Goal: Check status: Check status

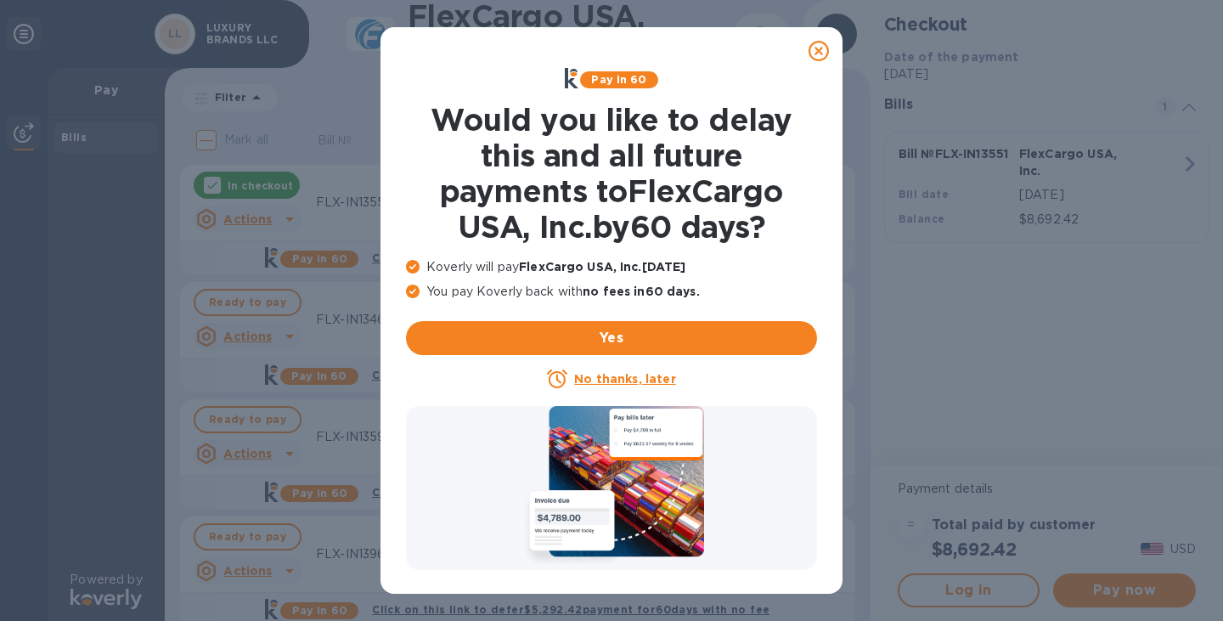
click at [820, 49] on icon at bounding box center [819, 51] width 20 height 20
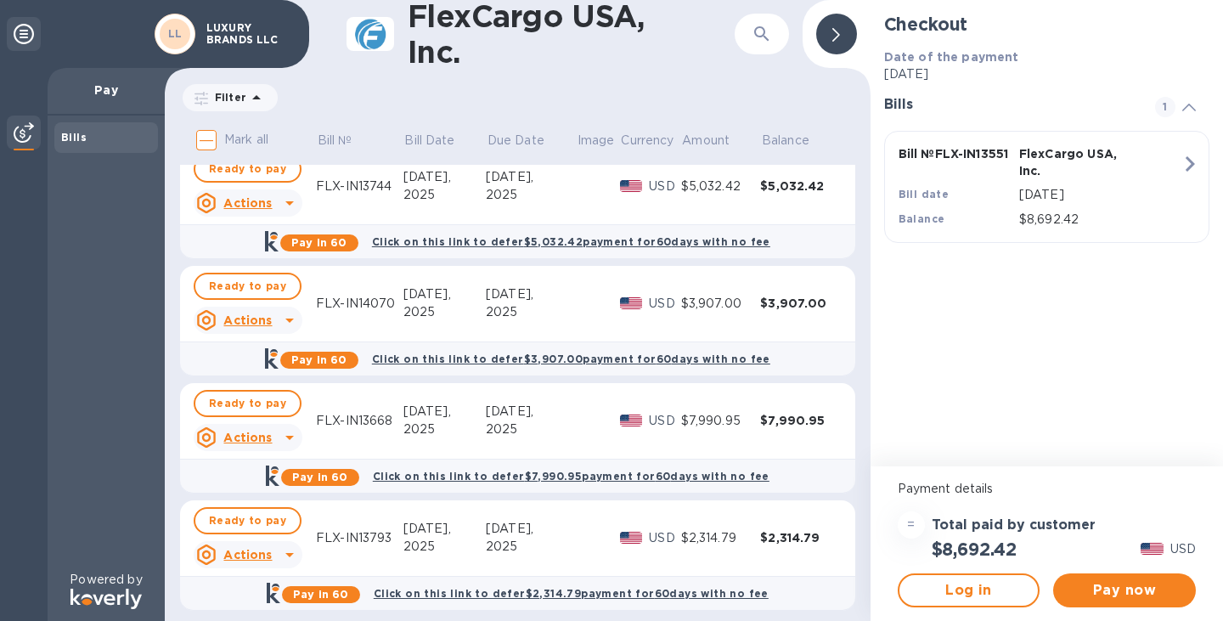
scroll to position [613, 0]
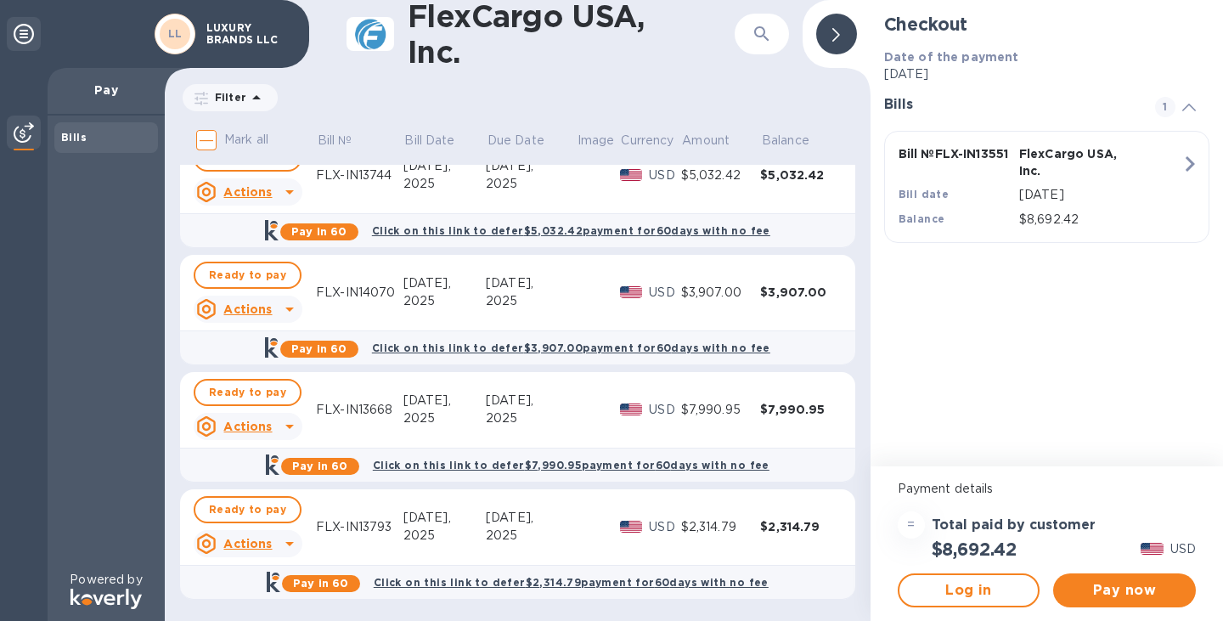
click at [276, 432] on div at bounding box center [289, 426] width 27 height 27
click at [320, 417] on div at bounding box center [611, 310] width 1223 height 621
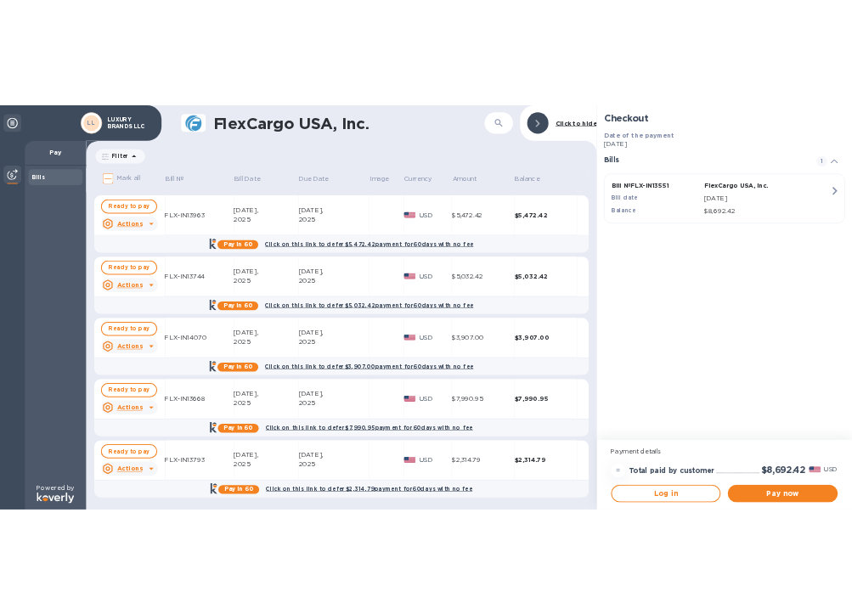
scroll to position [461, 0]
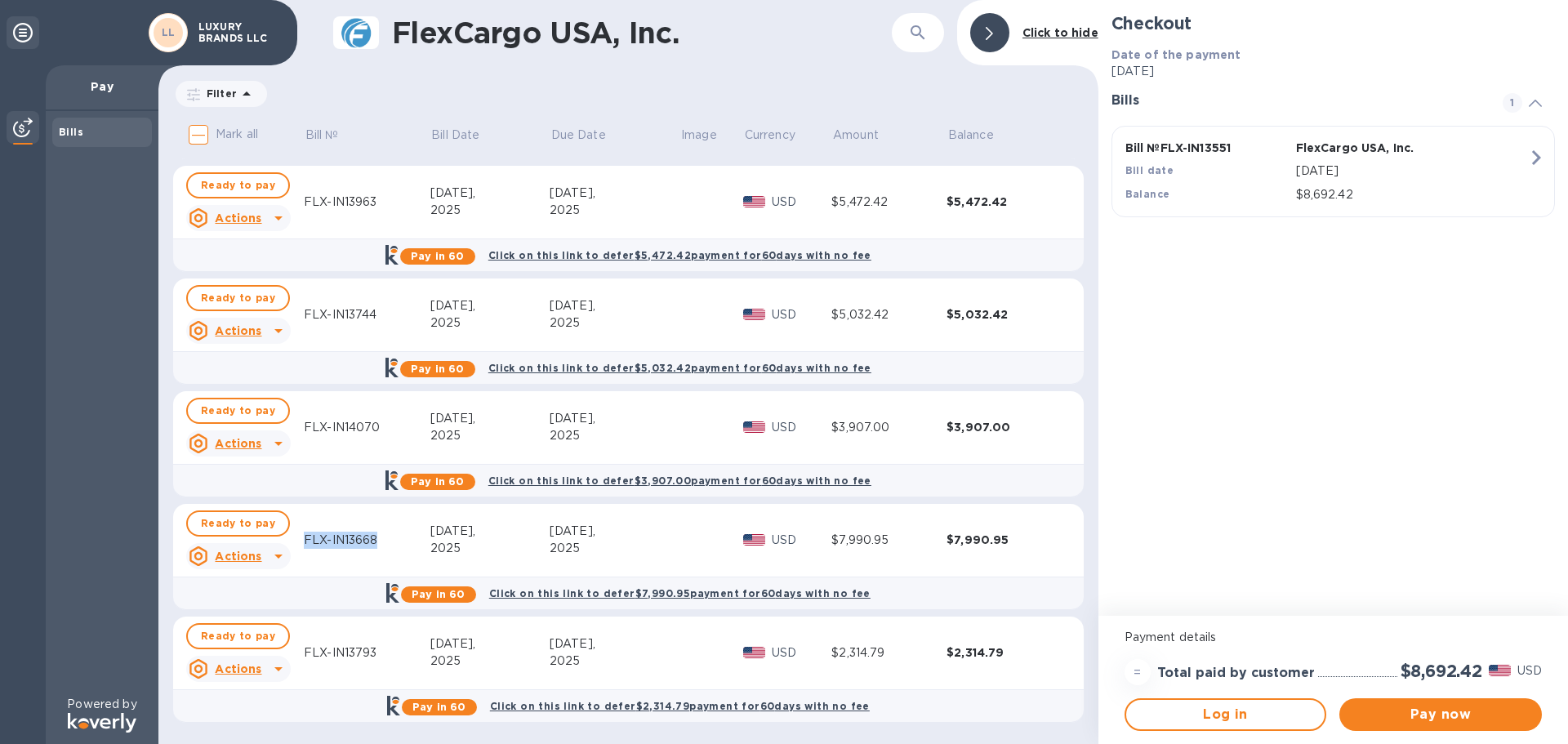
drag, startPoint x: 303, startPoint y: 539, endPoint x: 380, endPoint y: 545, distance: 77.2
click at [380, 545] on tr "Ready to pay Actions FLX-IN13668 [DATE] [DATE] USD $7,990.95 $7,990.95" at bounding box center [628, 540] width 910 height 73
copy div "FLX-IN13668"
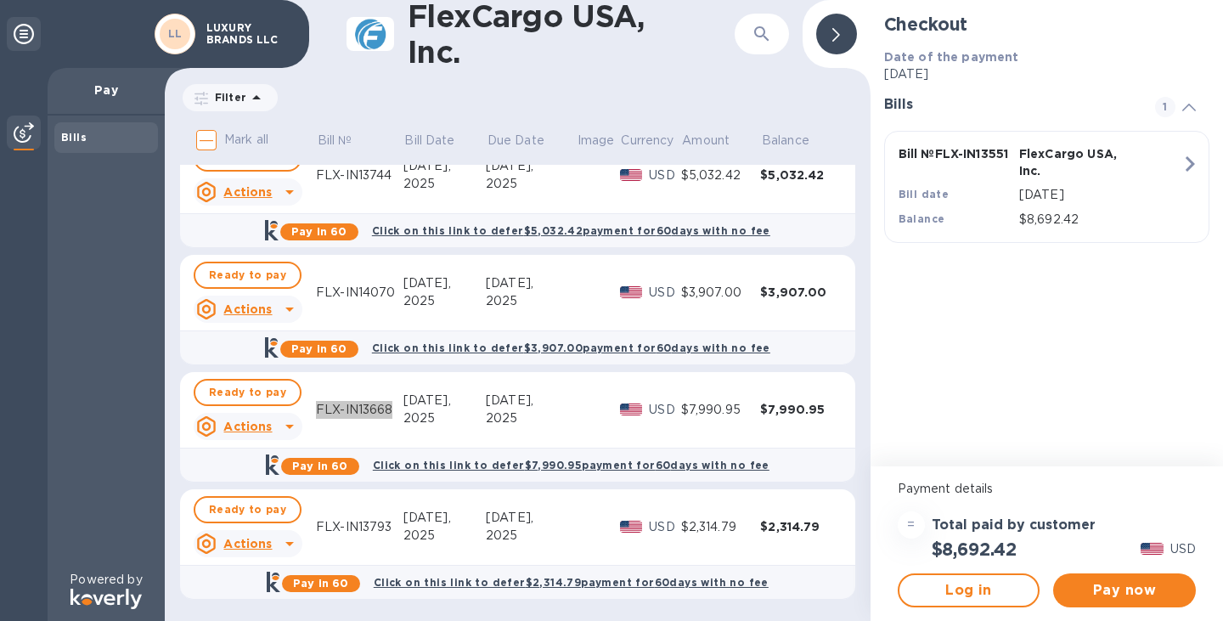
scroll to position [613, 0]
drag, startPoint x: 315, startPoint y: 527, endPoint x: 392, endPoint y: 527, distance: 76.4
click at [392, 527] on tr "Ready to pay Actions FLX-IN13793 [DATE] [DATE] USD $2,314.79 $2,314.79" at bounding box center [517, 527] width 675 height 76
copy div "FLX-IN13793"
